Goal: Find contact information: Find contact information

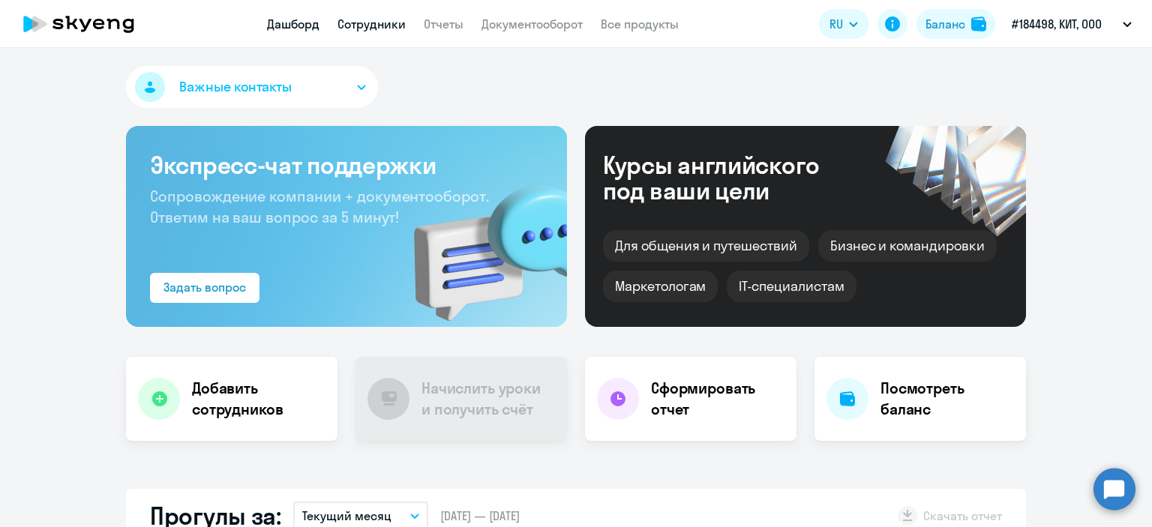
click at [358, 26] on link "Сотрудники" at bounding box center [372, 24] width 68 height 15
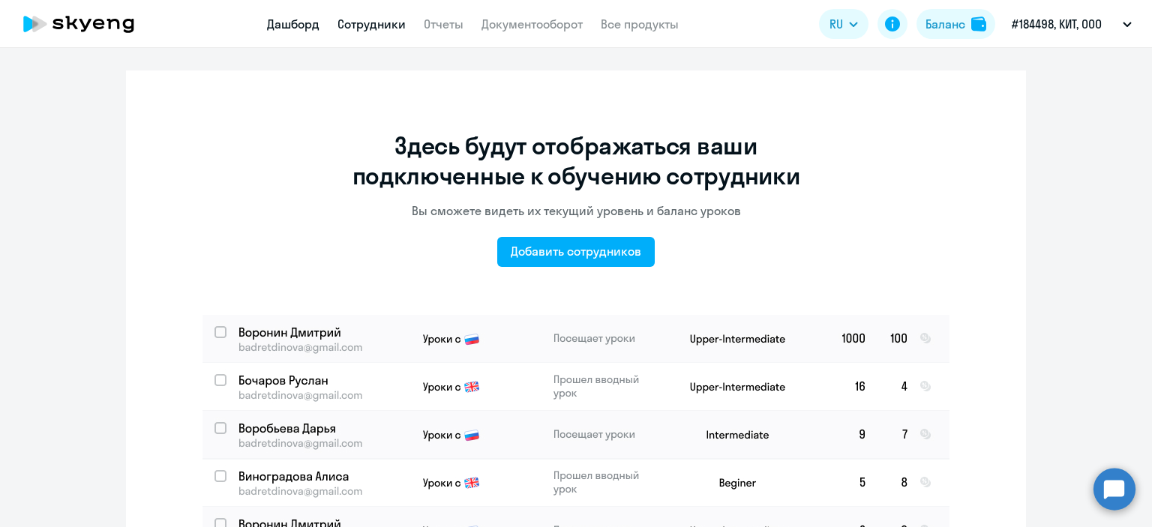
click at [302, 29] on link "Дашборд" at bounding box center [293, 24] width 53 height 15
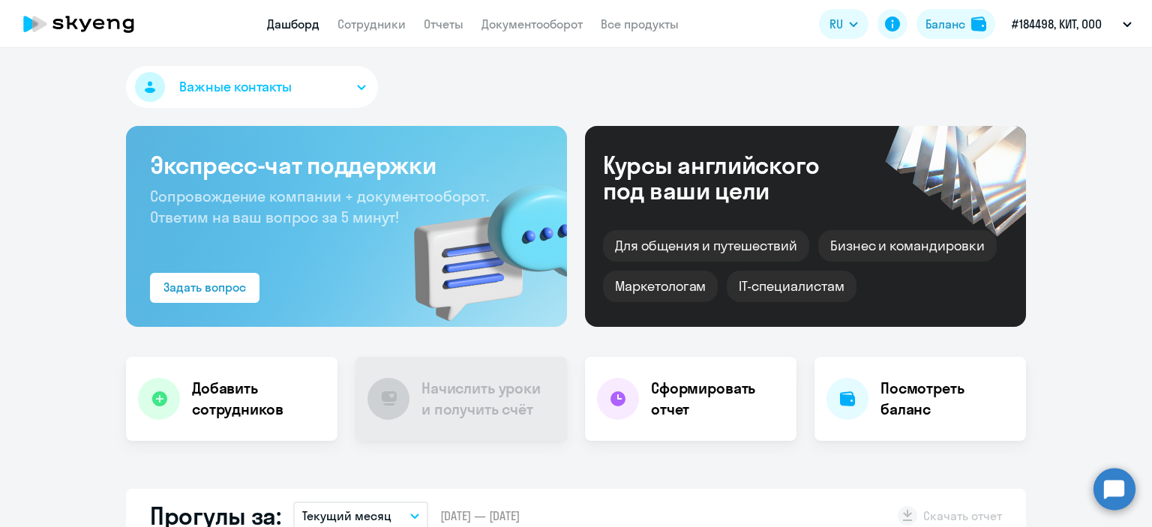
click at [249, 87] on span "Важные контакты" at bounding box center [235, 87] width 113 height 20
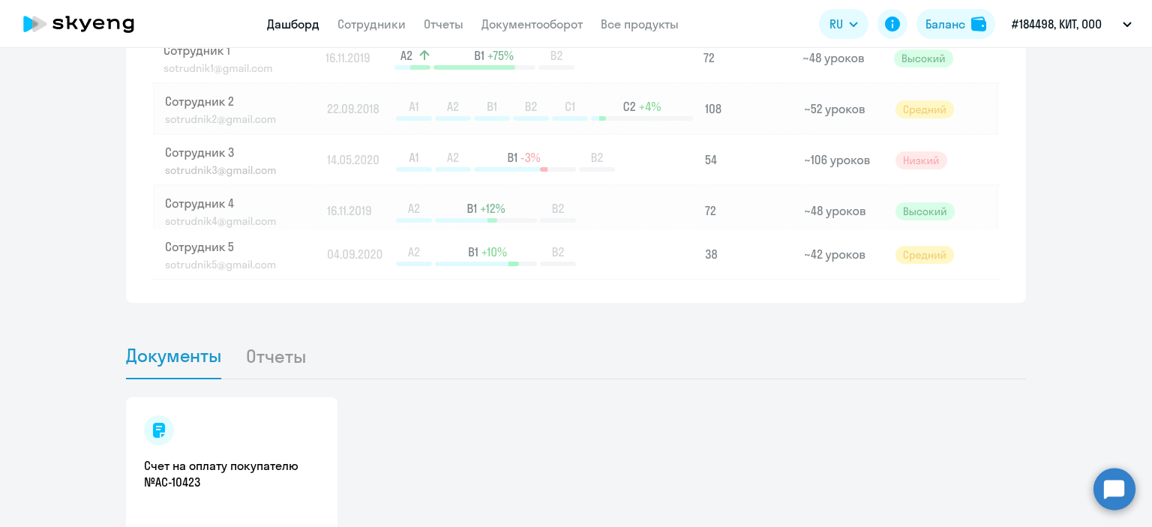
scroll to position [1426, 0]
